Goal: Information Seeking & Learning: Understand process/instructions

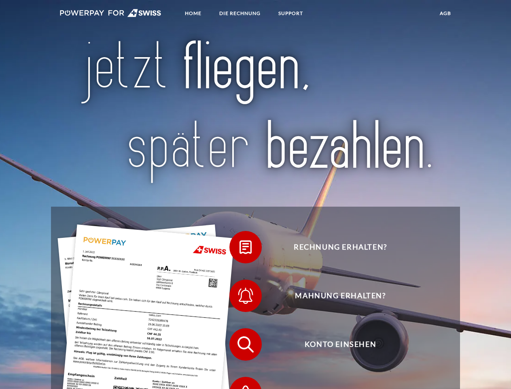
click at [111, 14] on img at bounding box center [111, 13] width 102 height 8
click at [240, 249] on span at bounding box center [233, 247] width 40 height 40
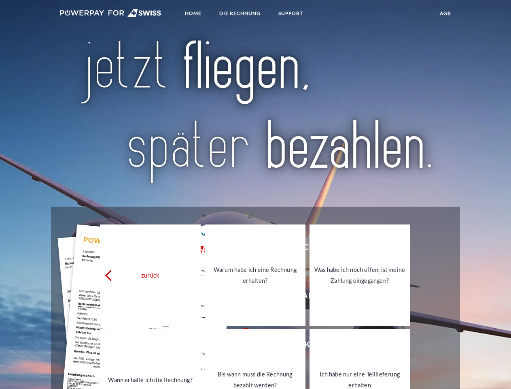
click at [240, 298] on div "zurück Warum habe ich eine Rechnung erhalten? Was habe ich noch offen, ist mein…" at bounding box center [255, 327] width 327 height 209
click at [240, 346] on link "Bis wann muss die Rechnung bezahlt werden?" at bounding box center [255, 379] width 101 height 101
